Goal: Task Accomplishment & Management: Use online tool/utility

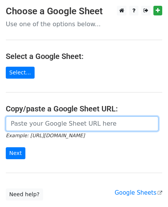
click at [18, 128] on input "url" at bounding box center [82, 123] width 153 height 15
paste input "https://docs.google.com/spreadsheets/d/1kym9VckgX4PxKsWDjLS1p5bQrwzB9NQ3Wa0WLTr…"
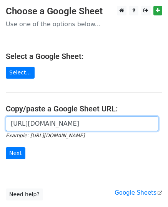
scroll to position [0, 172]
type input "https://docs.google.com/spreadsheets/d/1kym9VckgX4PxKsWDjLS1p5bQrwzB9NQ3Wa0WLTr…"
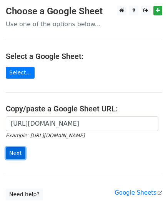
click at [13, 149] on input "Next" at bounding box center [16, 153] width 20 height 12
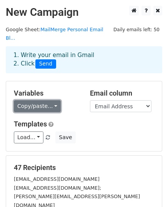
click at [52, 100] on link "Copy/paste..." at bounding box center [37, 106] width 47 height 12
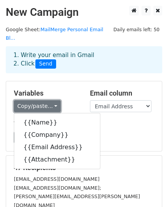
click at [52, 100] on link "Copy/paste..." at bounding box center [37, 106] width 47 height 12
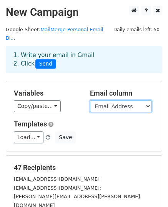
click at [149, 100] on select "Name Company Email Address Attachment" at bounding box center [121, 106] width 62 height 12
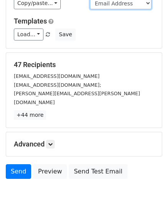
scroll to position [121, 0]
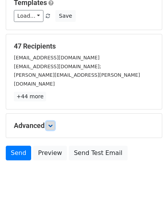
click at [51, 123] on icon at bounding box center [50, 125] width 5 height 5
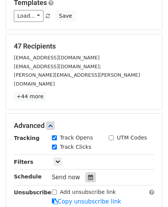
click at [88, 175] on icon at bounding box center [90, 177] width 5 height 5
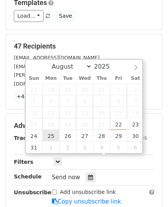
type input "2025-08-25 12:00"
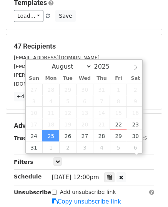
scroll to position [0, 0]
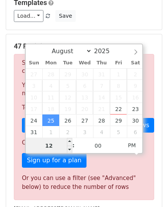
type input "8"
type input "2025-08-25 08:00"
type input "08"
click at [137, 147] on span "AM" at bounding box center [132, 145] width 21 height 15
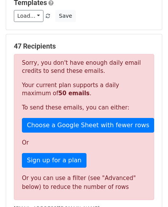
click at [166, 38] on main "New Campaign Daily emails left: 50 Google Sheet: MailMerge Personal Email Bl...…" at bounding box center [84, 146] width 168 height 525
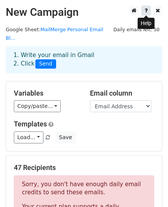
click at [146, 12] on icon at bounding box center [146, 10] width 3 height 5
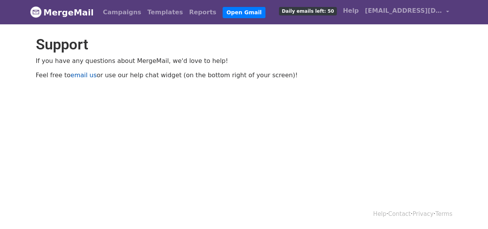
click at [86, 75] on link "email us" at bounding box center [84, 74] width 26 height 7
click at [82, 73] on link "email us" at bounding box center [84, 74] width 26 height 7
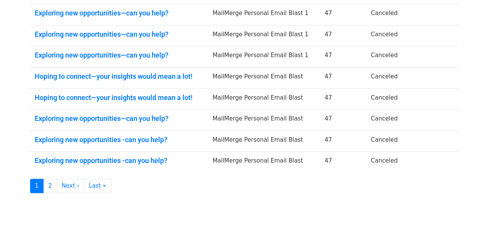
scroll to position [206, 0]
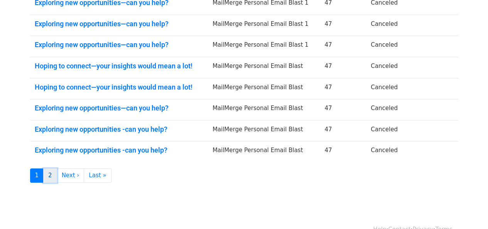
click at [51, 176] on link "2" at bounding box center [50, 175] width 14 height 14
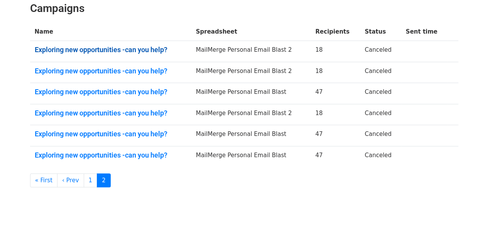
scroll to position [136, 0]
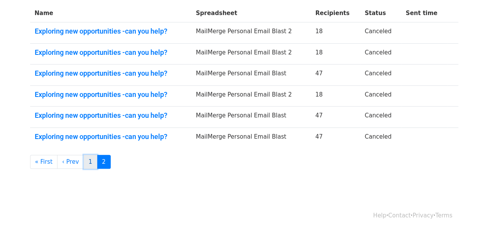
click at [87, 160] on link "1" at bounding box center [91, 162] width 14 height 14
